Goal: Navigation & Orientation: Find specific page/section

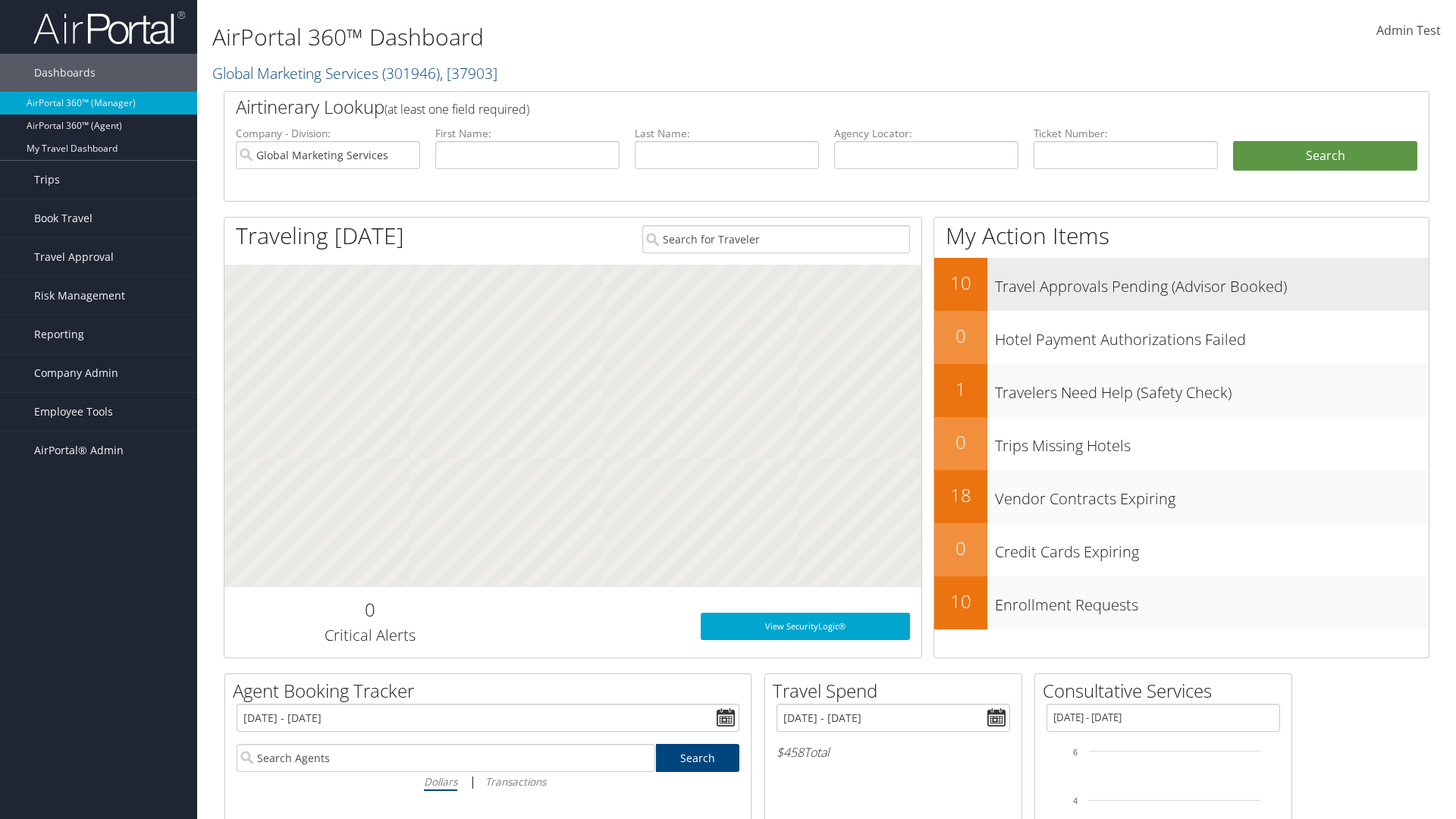
click at [1212, 282] on h3 "Travel Approvals Pending (Advisor Booked)" at bounding box center [1211, 283] width 433 height 29
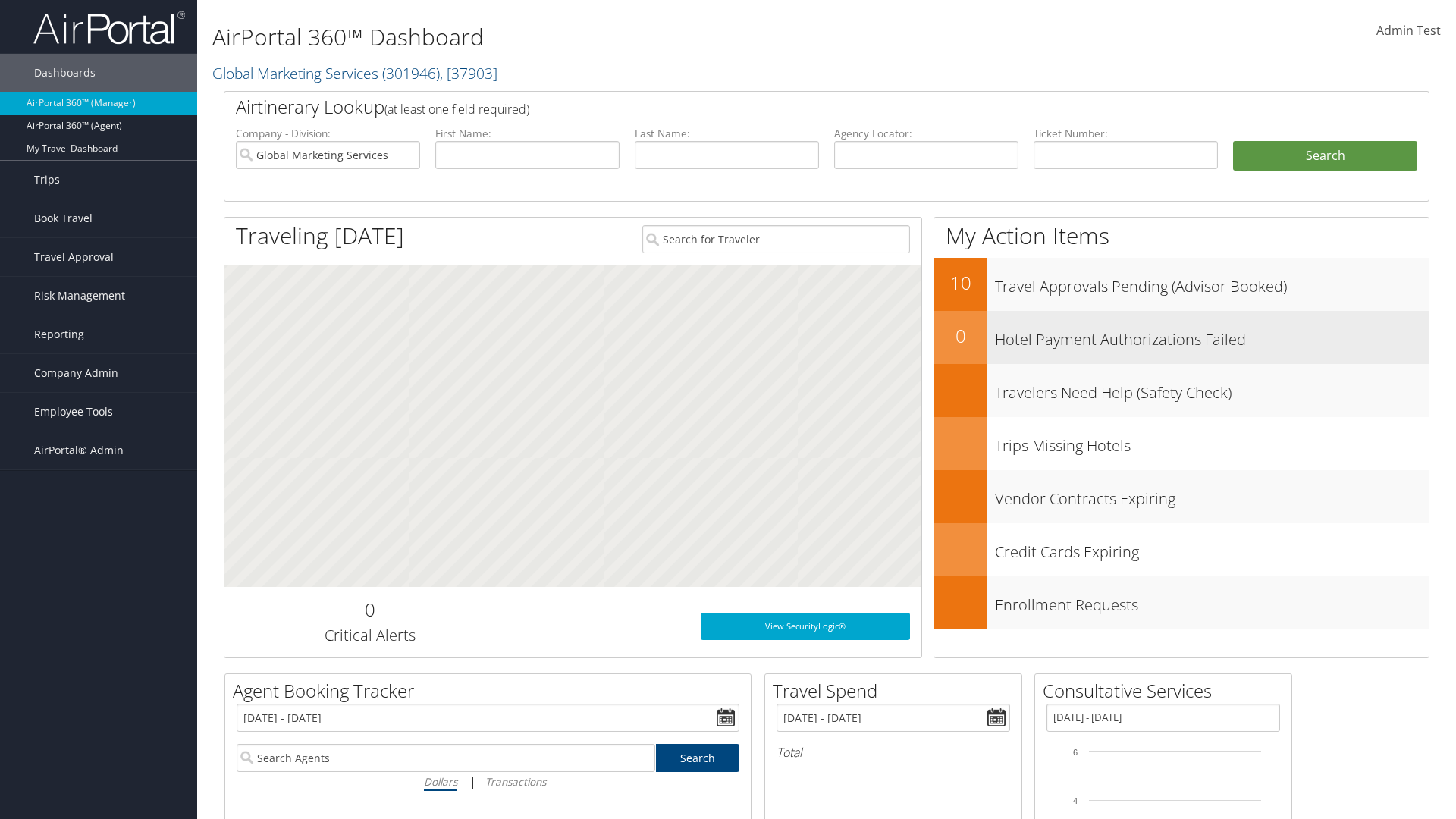
click at [1212, 336] on h3 "Hotel Payment Authorizations Failed" at bounding box center [1211, 336] width 433 height 29
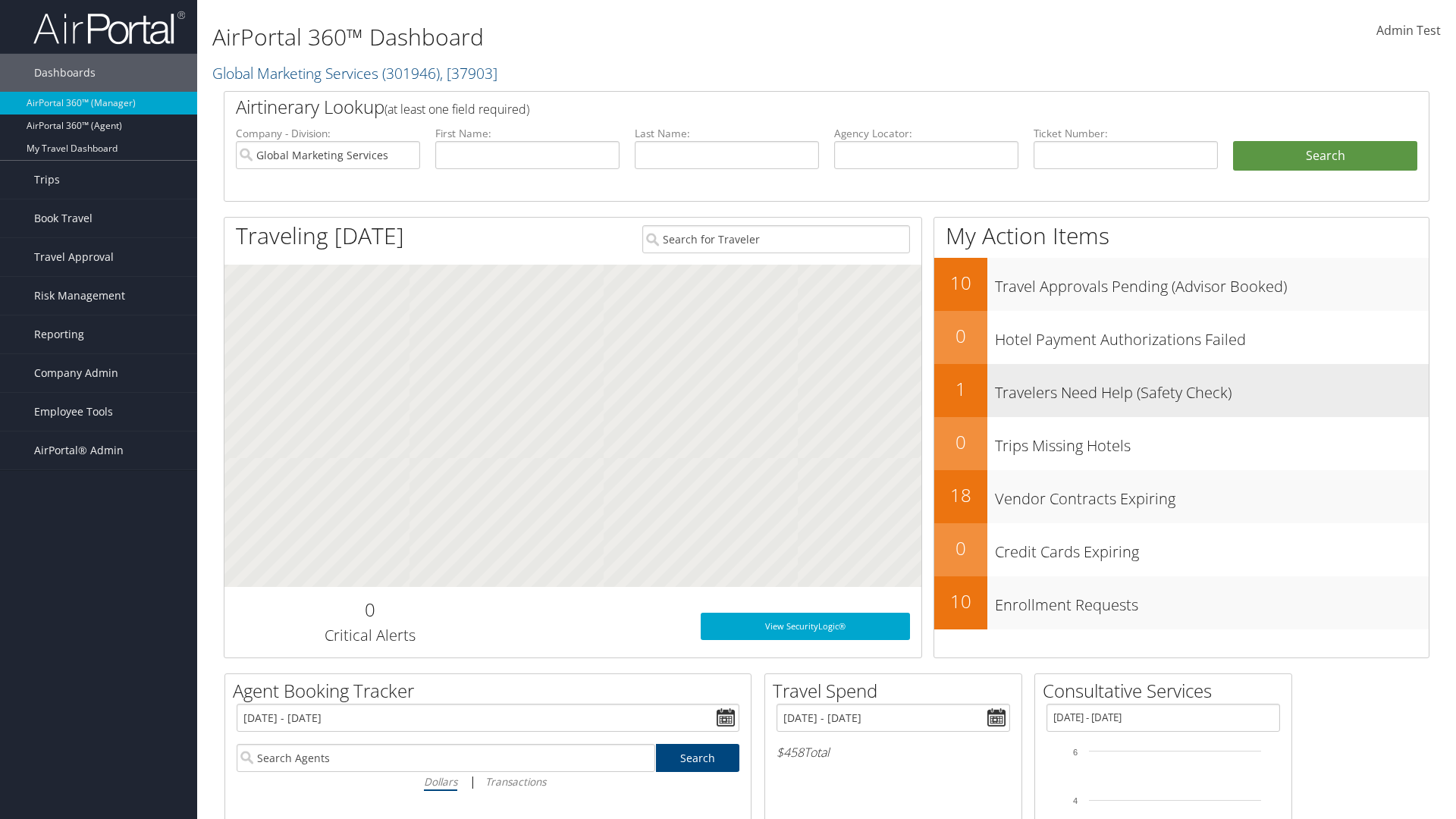
click at [1212, 388] on h3 "Travelers Need Help (Safety Check)" at bounding box center [1211, 388] width 433 height 29
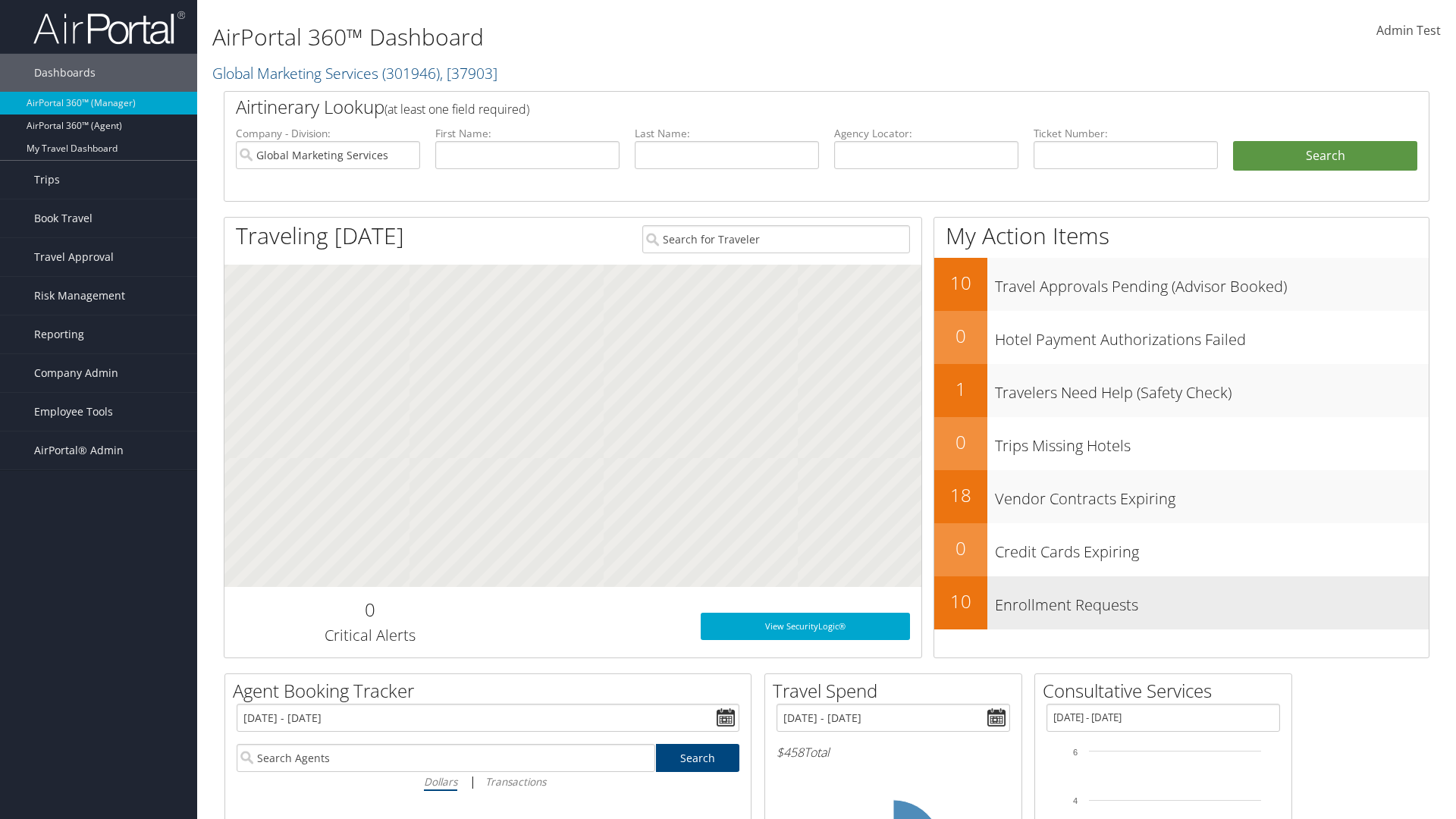
click at [1212, 601] on h3 "Enrollment Requests" at bounding box center [1211, 601] width 433 height 29
